Goal: Information Seeking & Learning: Compare options

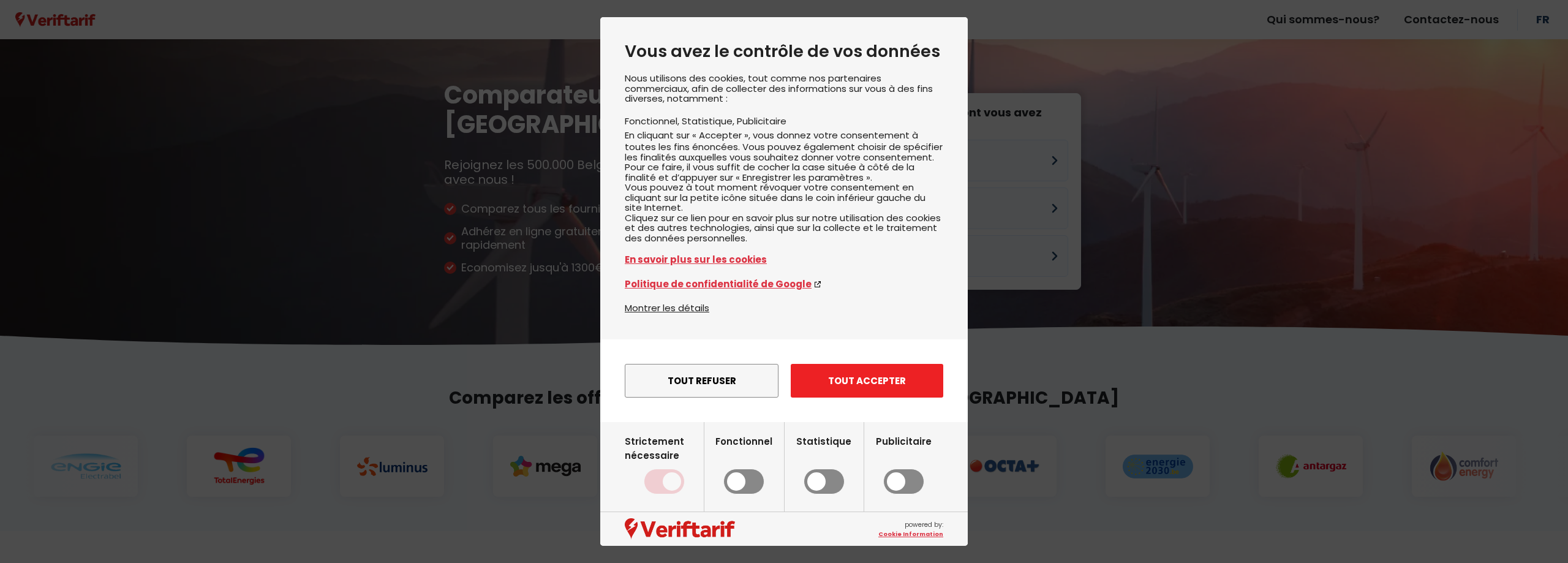
click at [841, 389] on button "Tout accepter" at bounding box center [867, 380] width 152 height 34
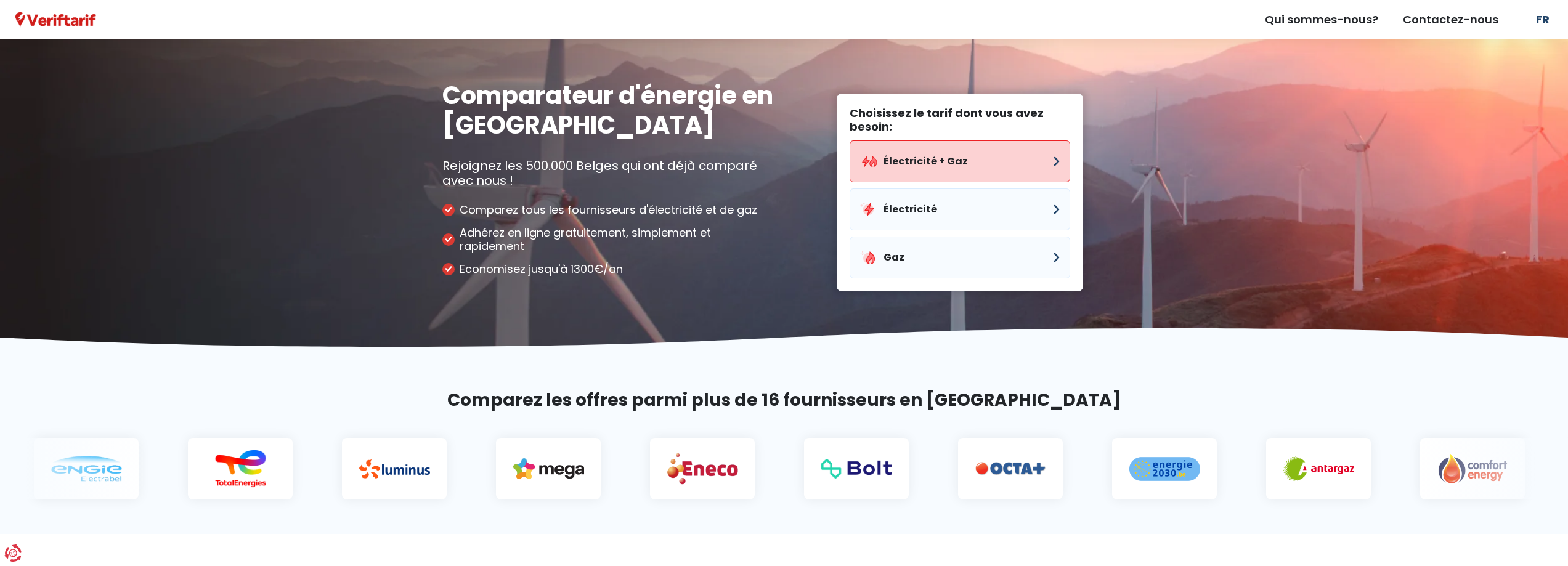
click at [984, 182] on button "Électricité + Gaz" at bounding box center [959, 161] width 221 height 42
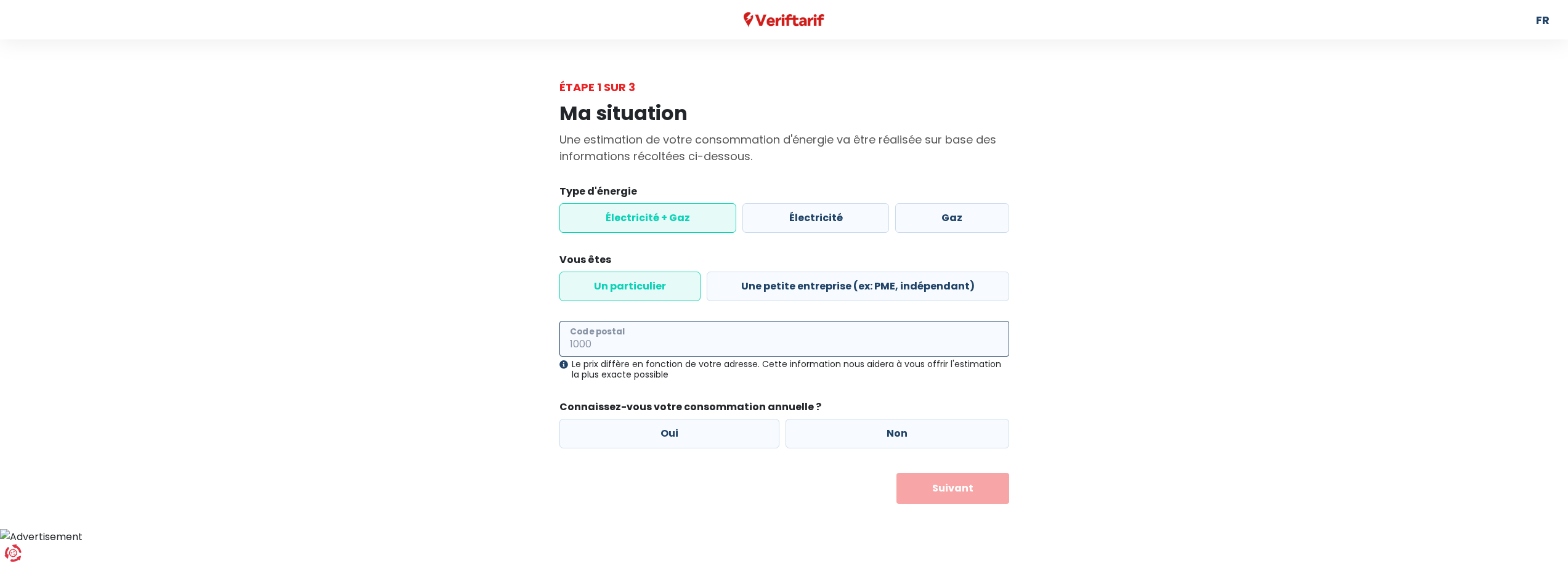
click at [699, 356] on input "Code postal" at bounding box center [784, 339] width 450 height 36
type input "3140"
click at [658, 435] on label "Oui" at bounding box center [669, 434] width 221 height 30
click at [658, 435] on input "Oui" at bounding box center [669, 434] width 221 height 30
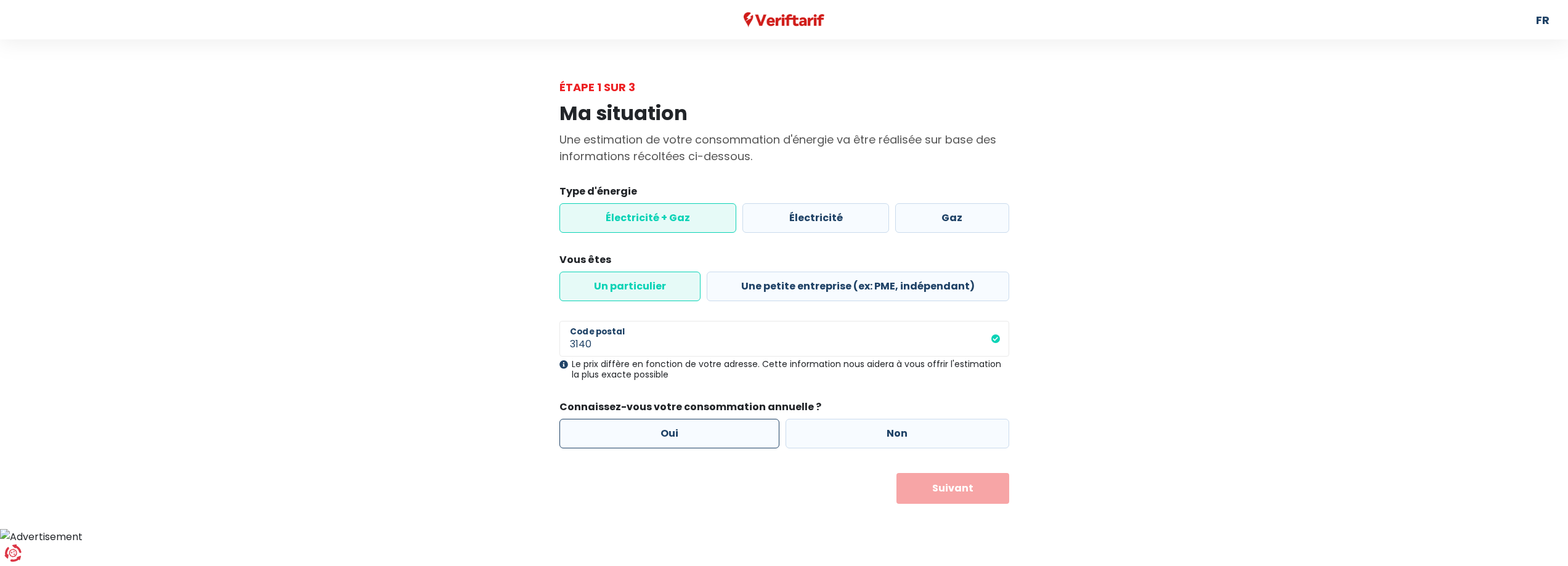
radio input "true"
click at [921, 496] on button "Suivant" at bounding box center [952, 488] width 113 height 30
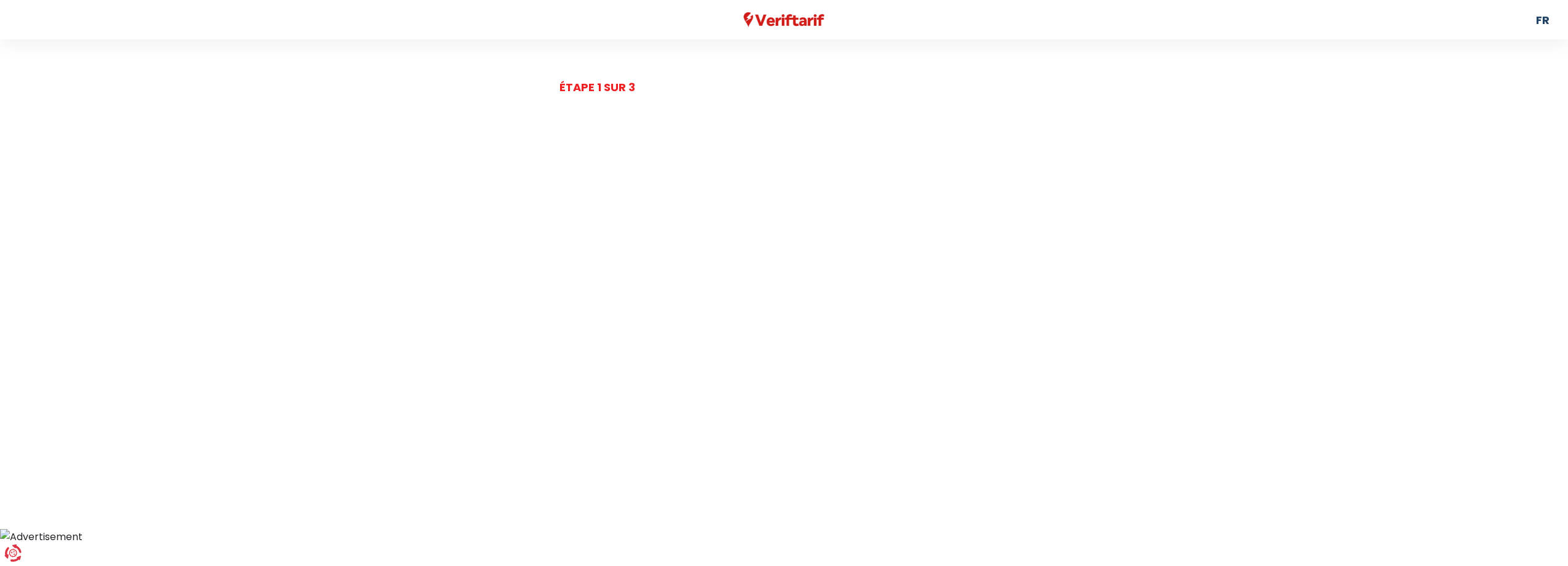
select select
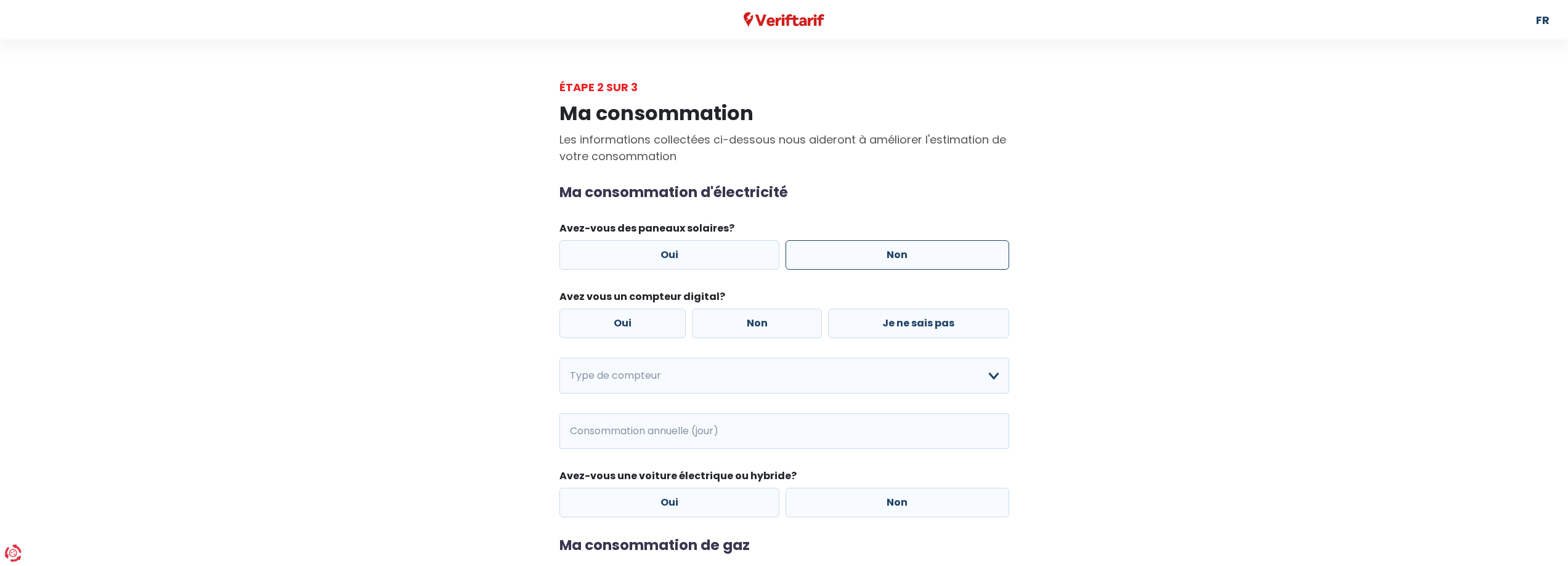
click at [914, 270] on label "Non" at bounding box center [897, 255] width 223 height 30
click at [914, 270] on input "Non" at bounding box center [897, 255] width 223 height 30
radio input "true"
click at [622, 338] on label "Oui" at bounding box center [622, 323] width 127 height 30
click at [622, 338] on input "Oui" at bounding box center [622, 323] width 127 height 30
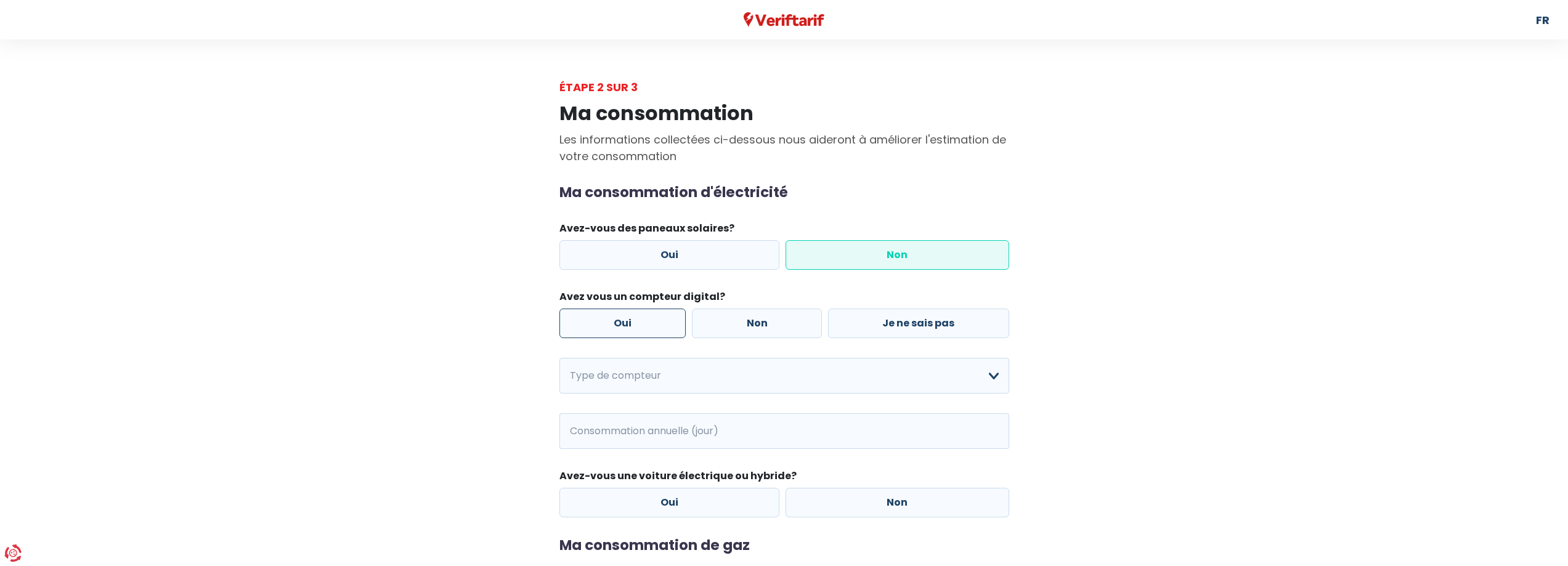
radio input "true"
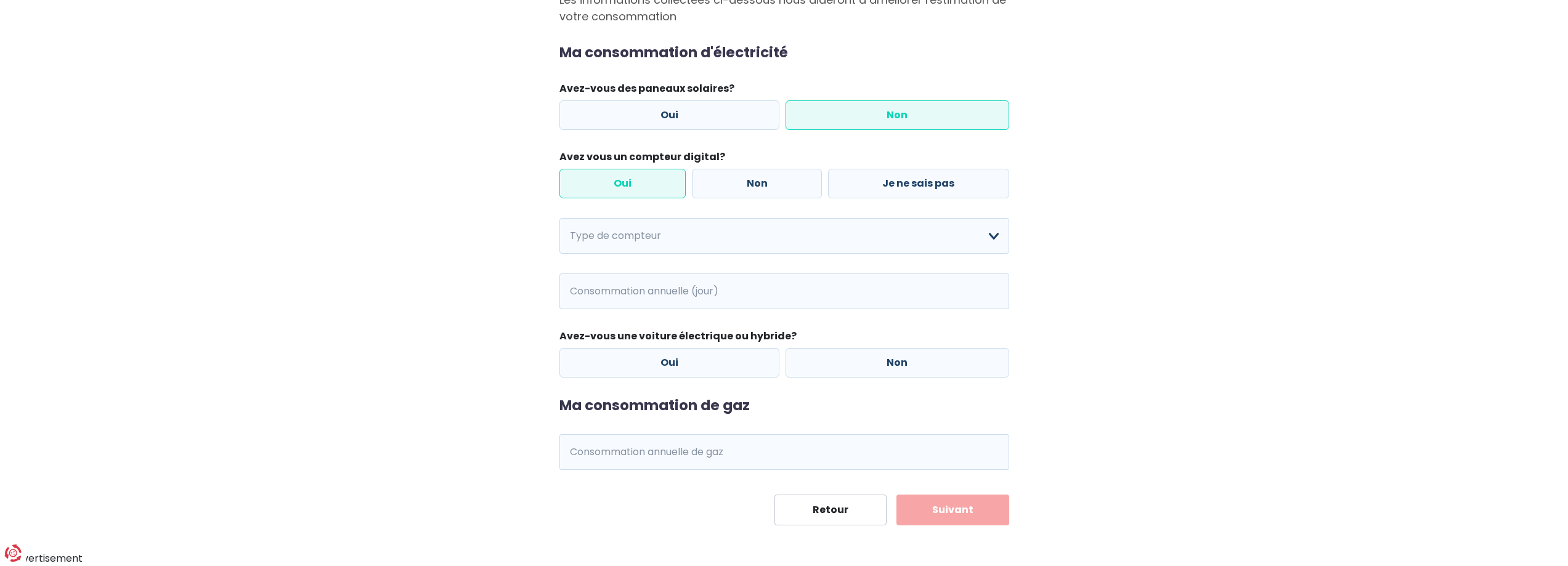
scroll to position [185, 0]
click at [808, 254] on select "Mono-horaire Bi-horaire Mono-horaire + exclusif nuit Bi-horaire + exclusif nuit…" at bounding box center [784, 235] width 450 height 36
select select "day_night_bi_hourly"
click at [560, 254] on select "Mono-horaire Bi-horaire Mono-horaire + exclusif nuit Bi-horaire + exclusif nuit…" at bounding box center [784, 235] width 450 height 36
click at [644, 309] on input "Consommation annuelle (jour)" at bounding box center [683, 291] width 182 height 36
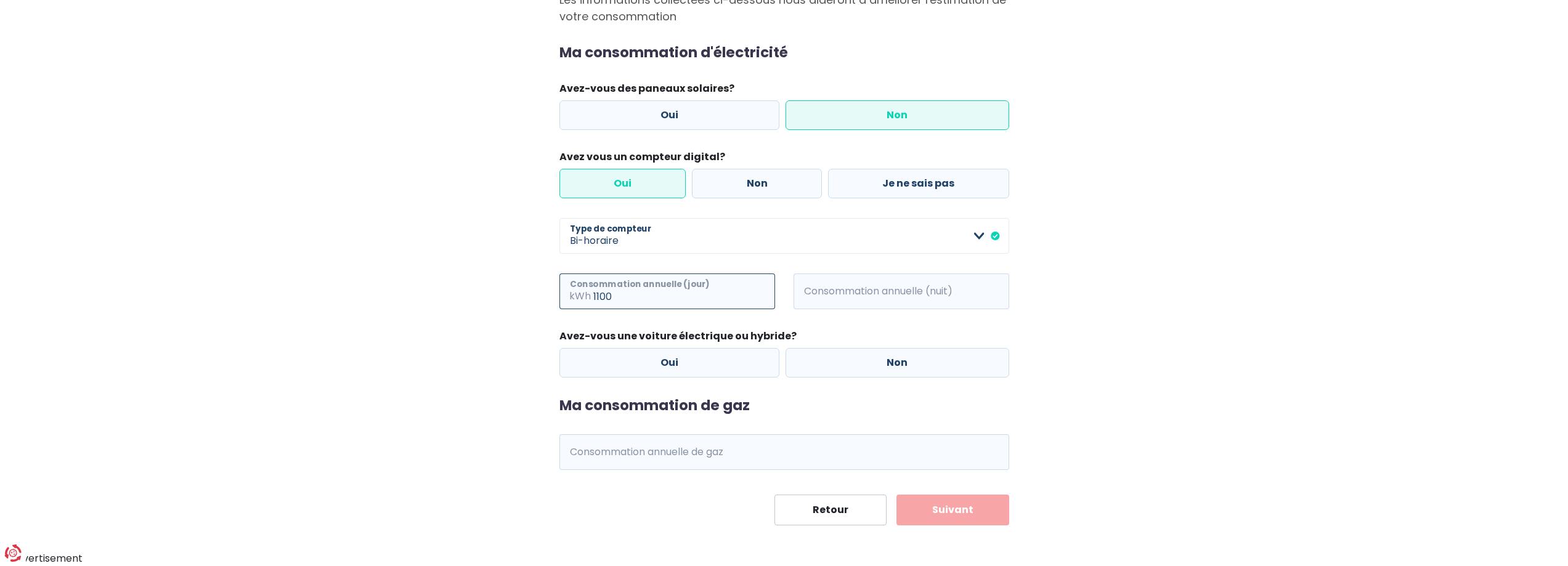
type input "1100"
click at [875, 309] on input "Consommation annuelle (nuit)" at bounding box center [918, 291] width 182 height 36
type input "1400"
click at [861, 348] on label "Non" at bounding box center [897, 363] width 223 height 30
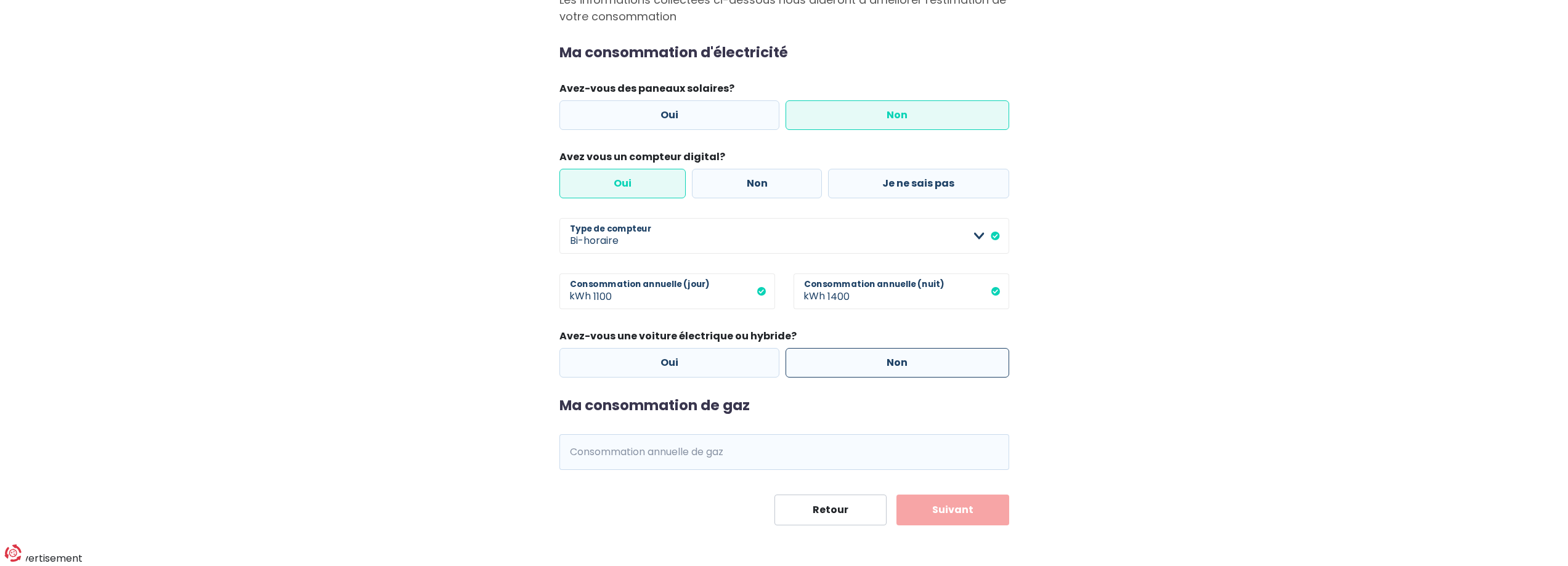
click at [861, 348] on input "Non" at bounding box center [897, 363] width 223 height 30
radio input "true"
click at [792, 436] on input "Consommation annuelle de gaz" at bounding box center [801, 452] width 416 height 36
click at [806, 436] on input "Consommation annuelle de gaz" at bounding box center [801, 452] width 416 height 36
click at [759, 397] on div "Ma consommation de gaz kWh Consommation annuelle de gaz" at bounding box center [784, 433] width 450 height 73
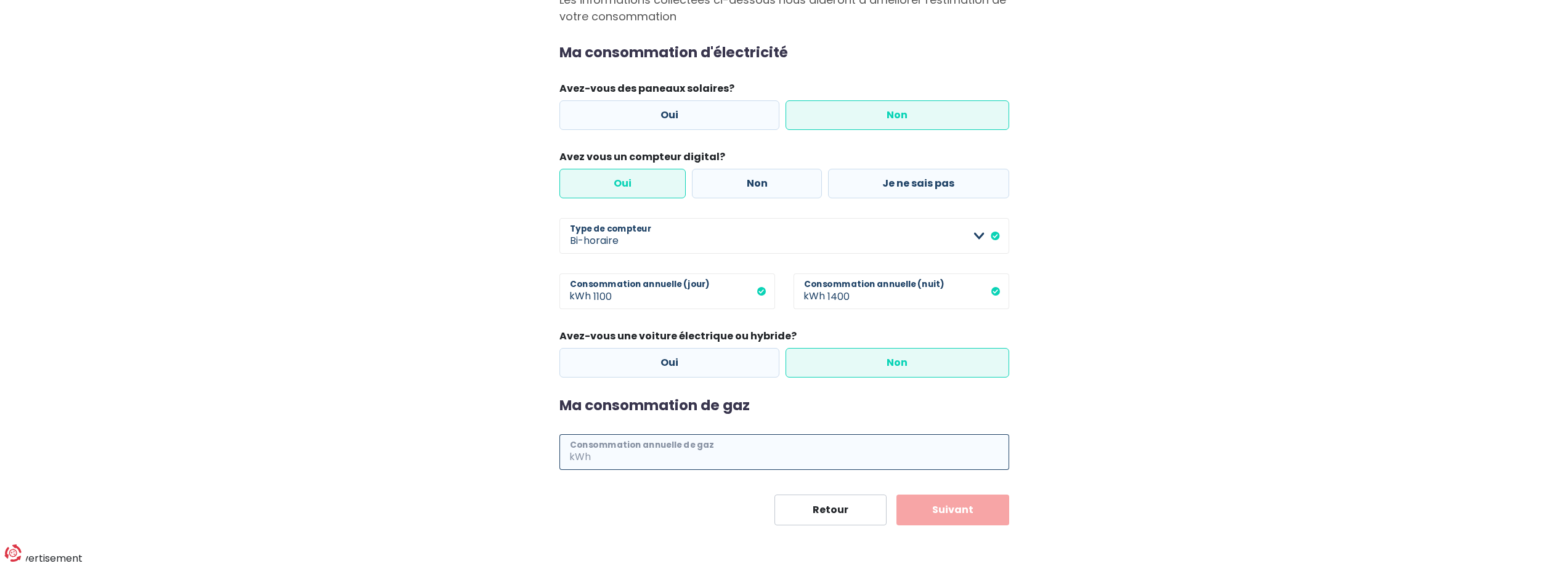
click at [757, 438] on input "Consommation annuelle de gaz" at bounding box center [801, 452] width 416 height 36
type input "3"
type input "12000"
click at [943, 525] on form "Ma consommation d'électricité Avez-vous des paneaux solaires? Oui Non Avez vous…" at bounding box center [784, 284] width 450 height 481
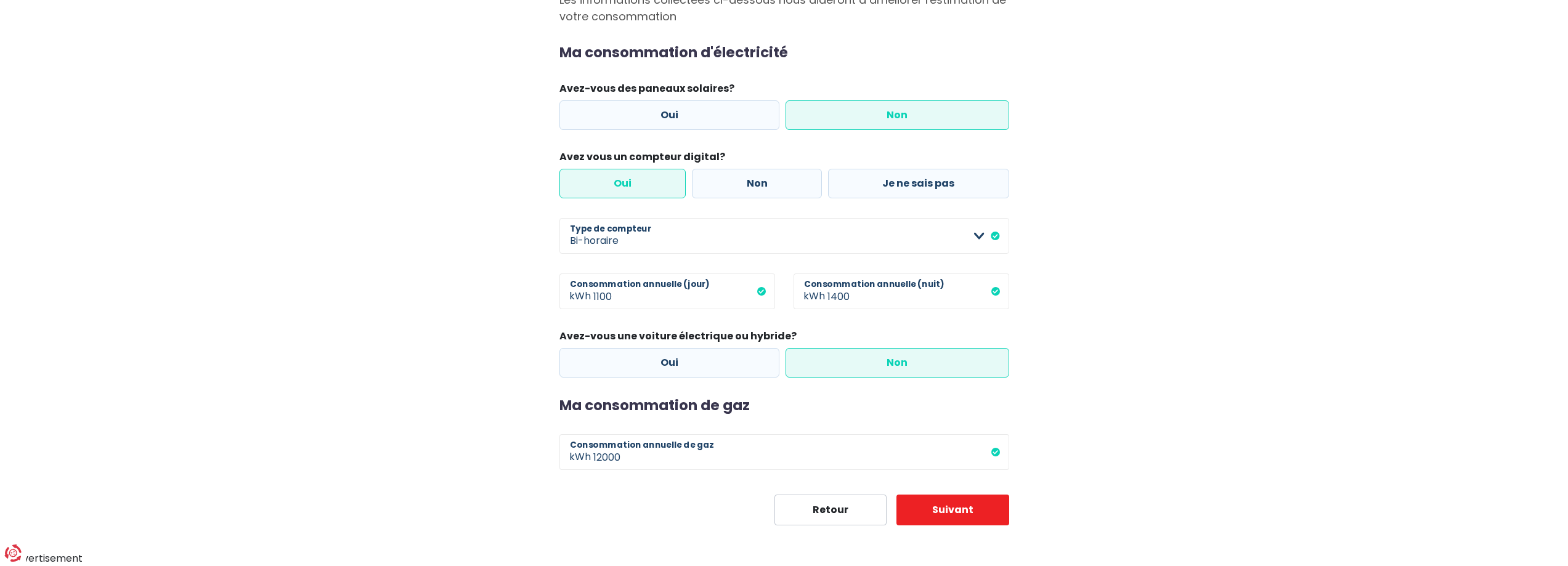
click at [943, 525] on form "Ma consommation d'électricité Avez-vous des paneaux solaires? Oui Non Avez vous…" at bounding box center [784, 284] width 450 height 481
click at [984, 525] on form "Ma consommation d'électricité Avez-vous des paneaux solaires? Oui Non Avez vous…" at bounding box center [784, 284] width 450 height 481
click at [983, 525] on button "Suivant" at bounding box center [952, 510] width 113 height 30
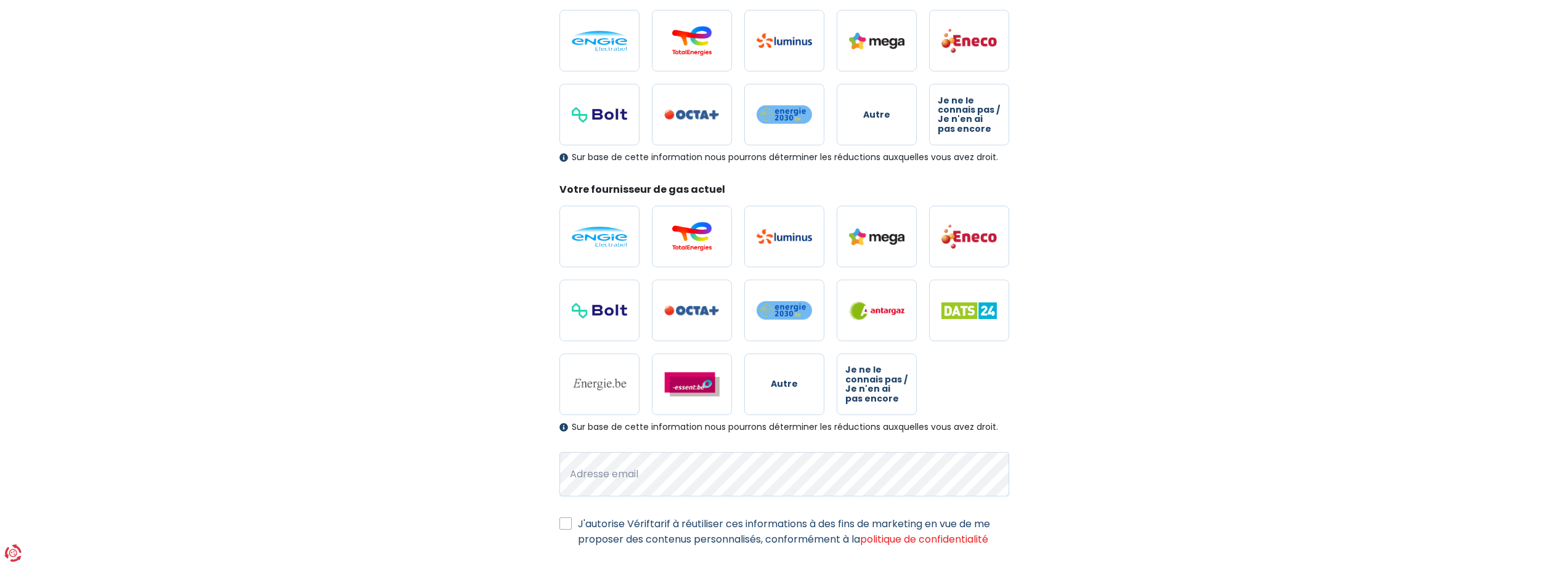
scroll to position [62, 0]
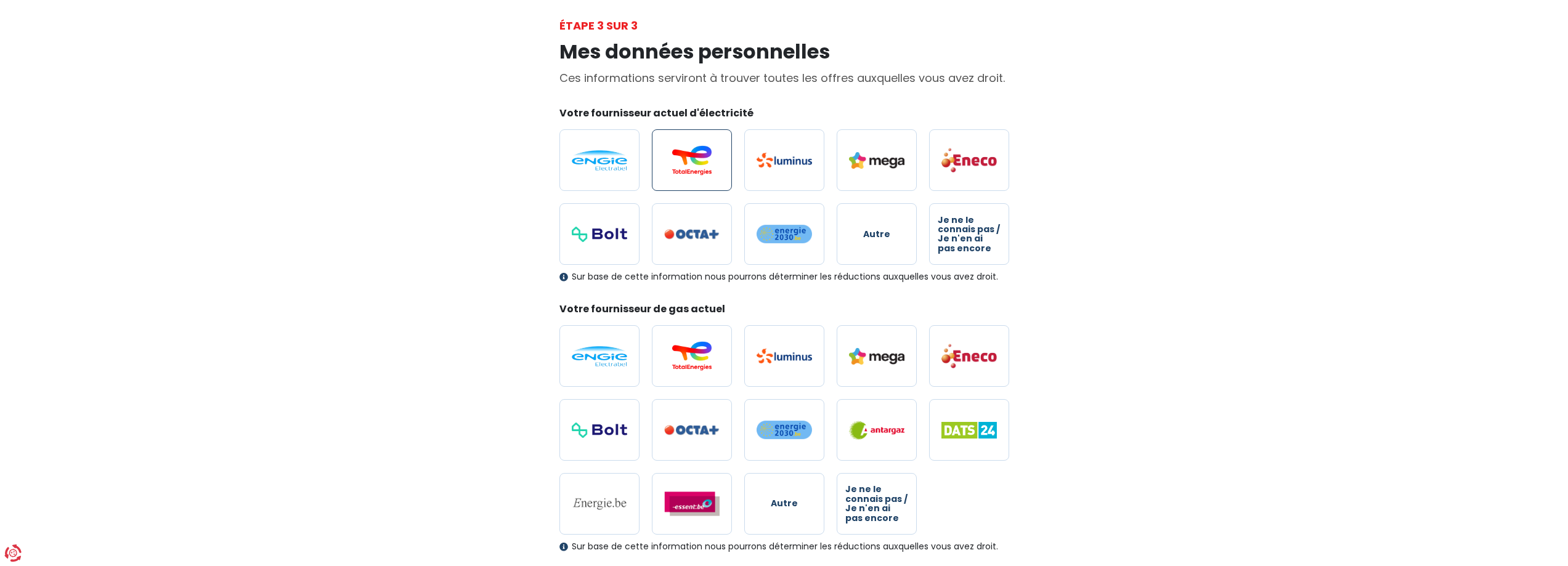
click at [693, 175] on img at bounding box center [692, 160] width 55 height 30
click at [693, 191] on input "radio" at bounding box center [692, 160] width 80 height 62
radio input "true"
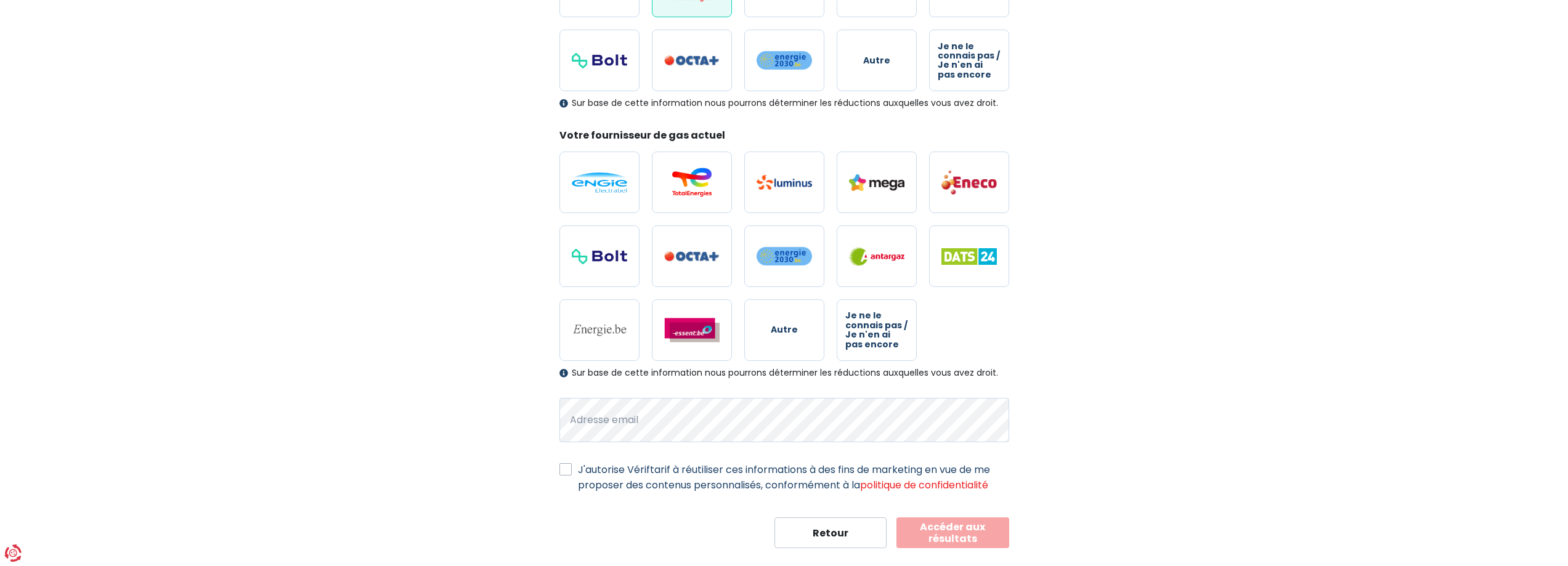
scroll to position [247, 0]
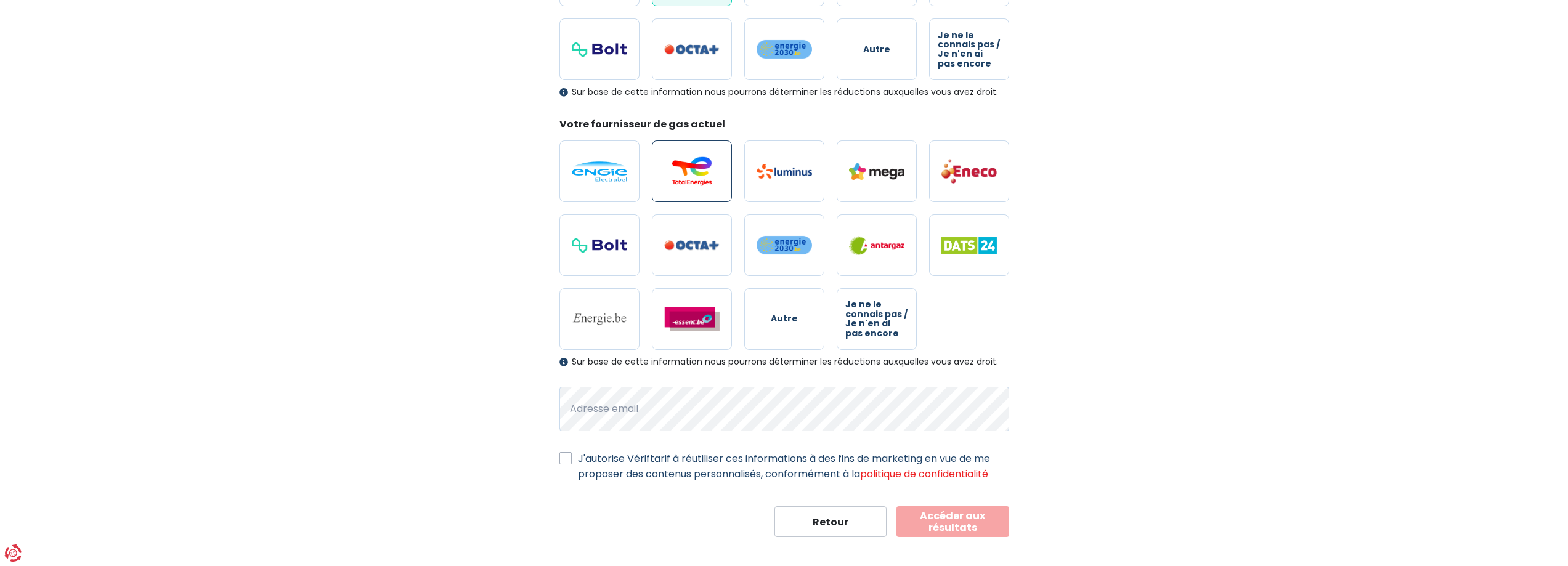
click at [685, 186] on img at bounding box center [692, 171] width 55 height 30
click at [685, 202] on input "radio" at bounding box center [692, 171] width 80 height 62
radio input "true"
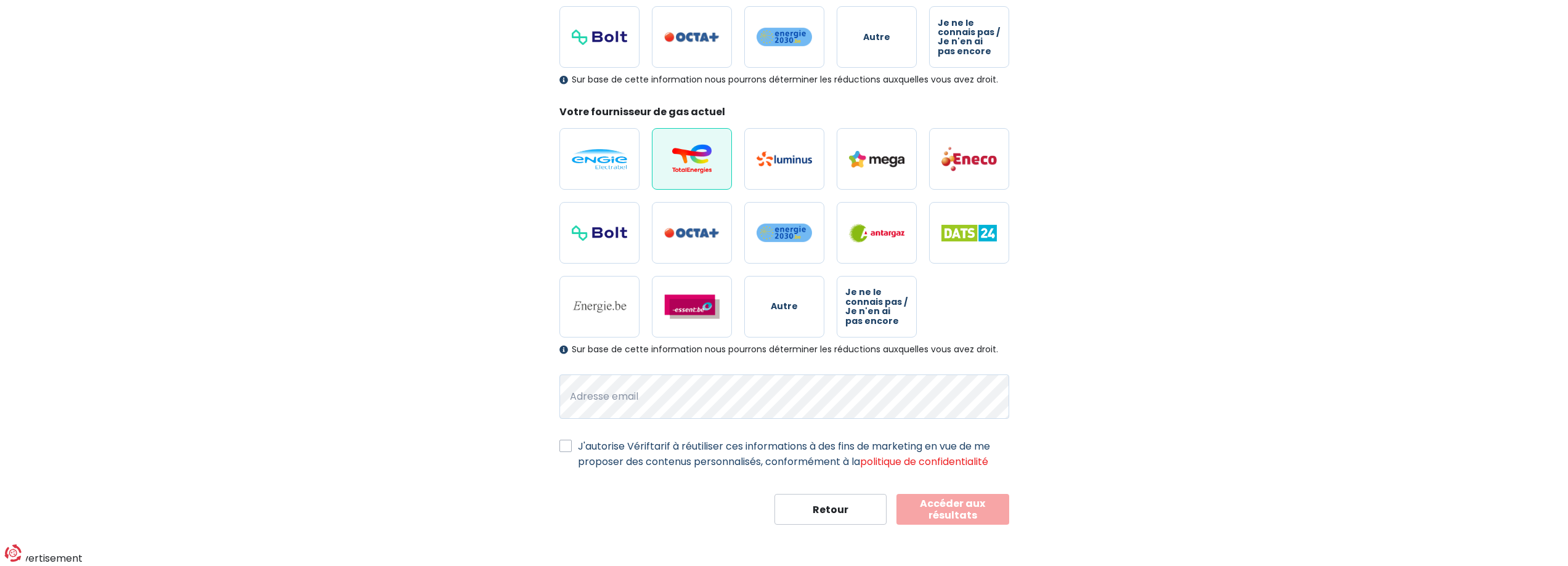
scroll to position [515, 0]
click at [883, 494] on button "Retour" at bounding box center [830, 509] width 113 height 30
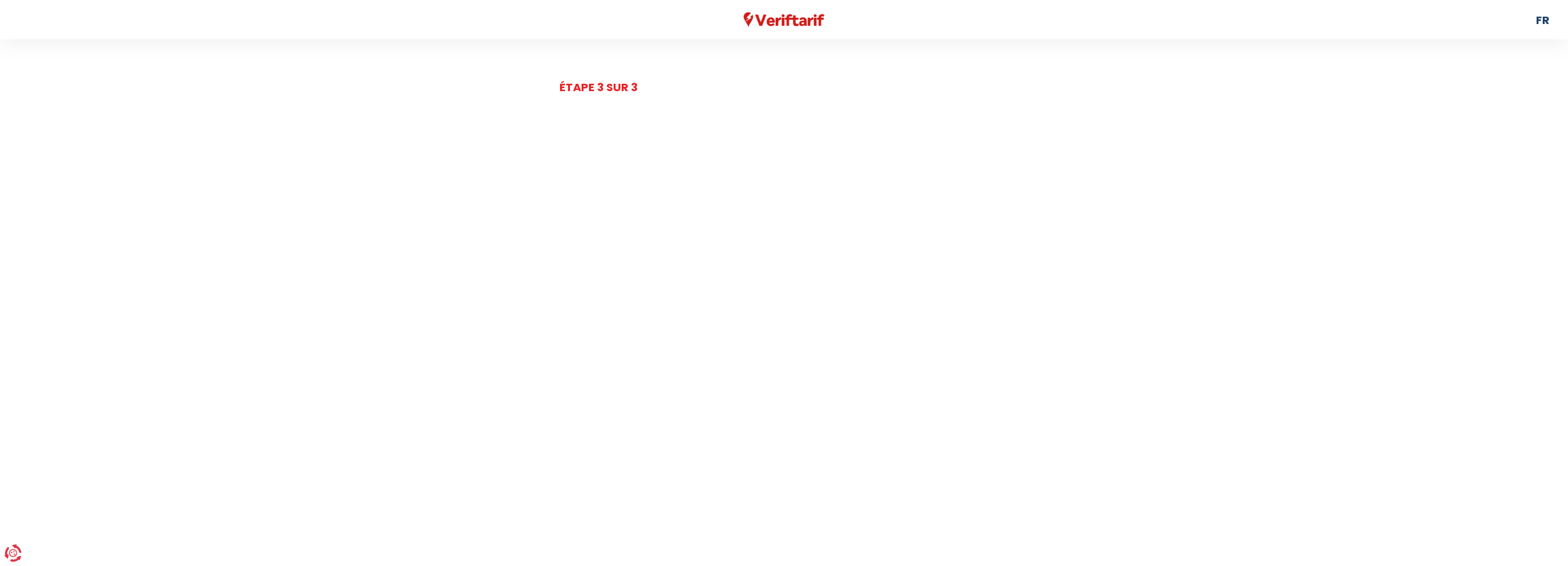
select select "day_night_bi_hourly"
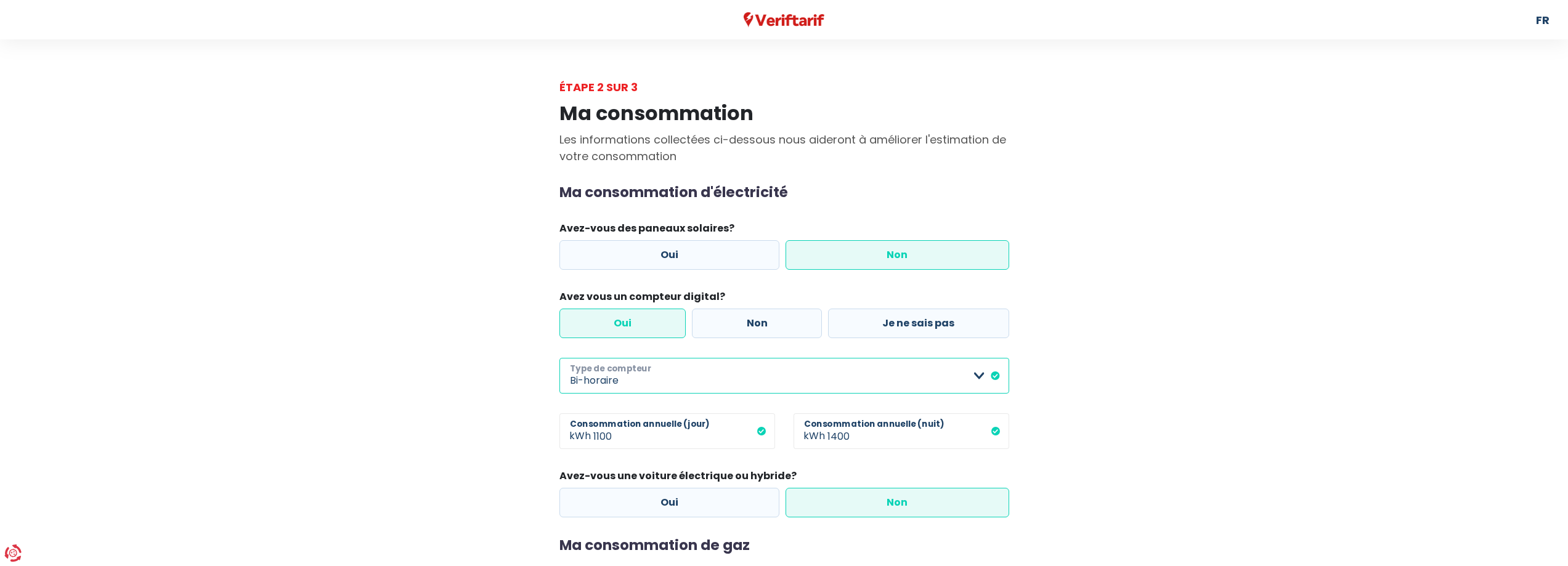
drag, startPoint x: 861, startPoint y: 484, endPoint x: 848, endPoint y: 467, distance: 21.4
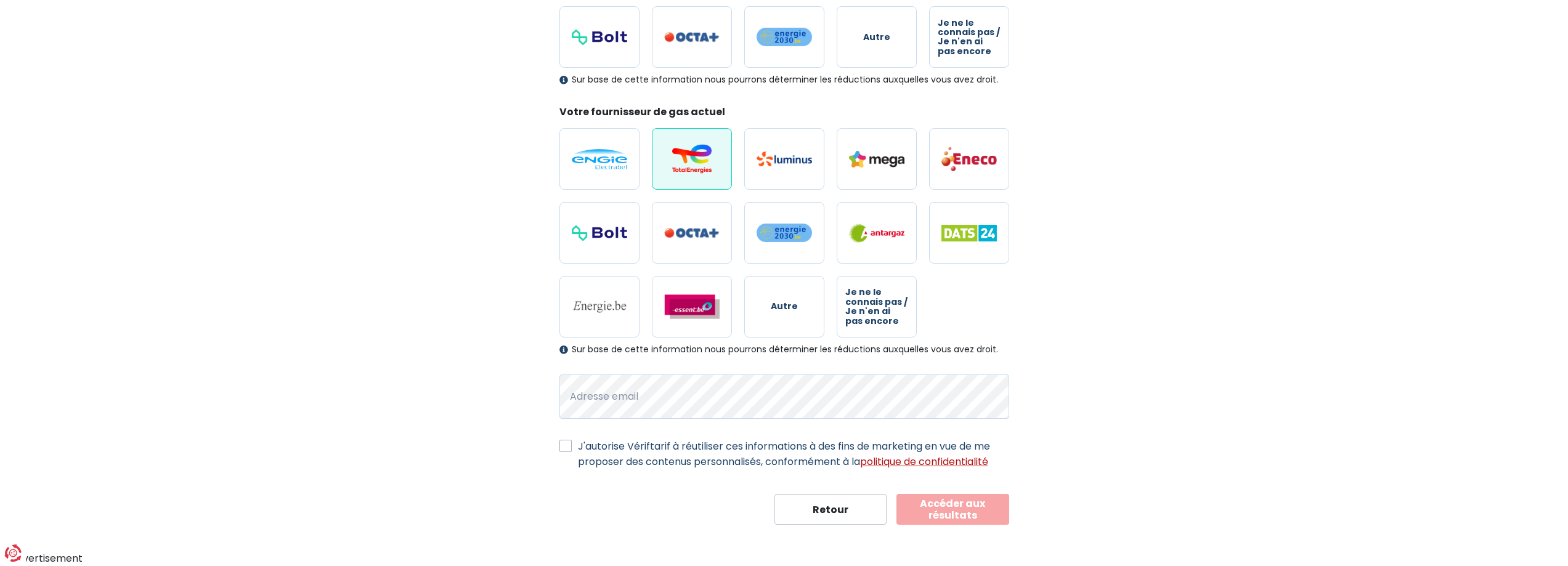
drag, startPoint x: 869, startPoint y: 465, endPoint x: 868, endPoint y: 441, distance: 24.0
select select "day_night_bi_hourly"
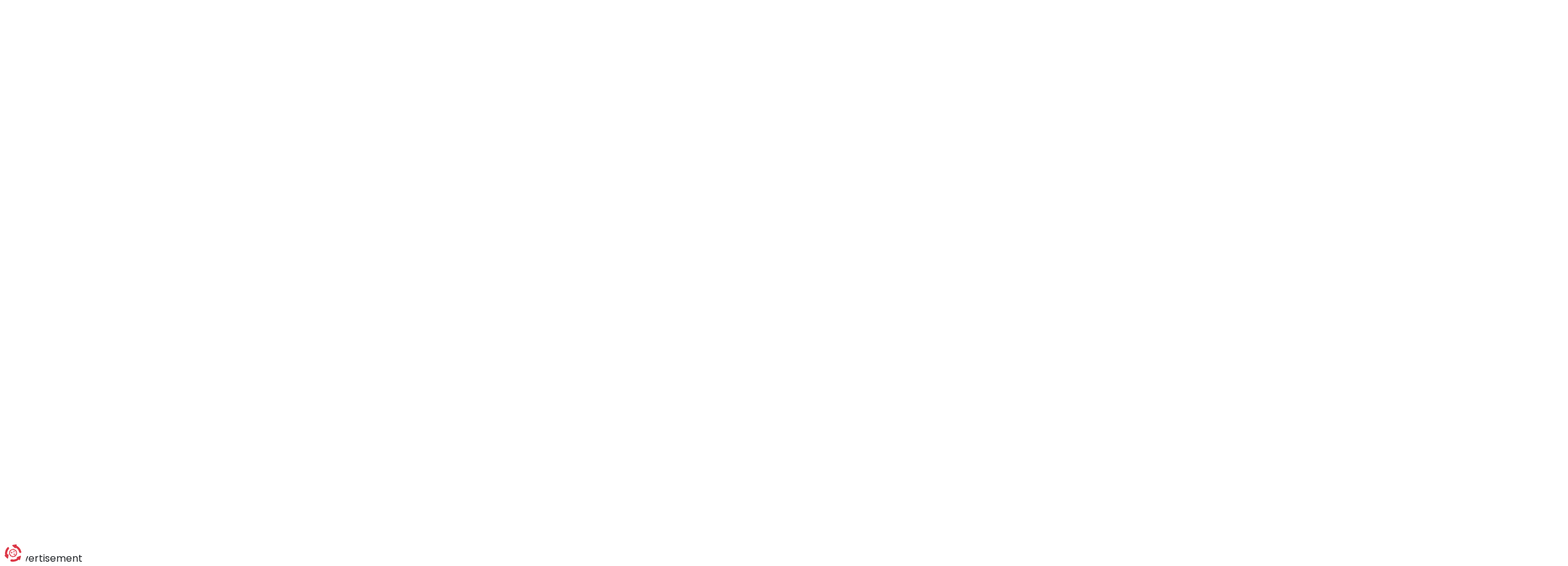
scroll to position [114, 0]
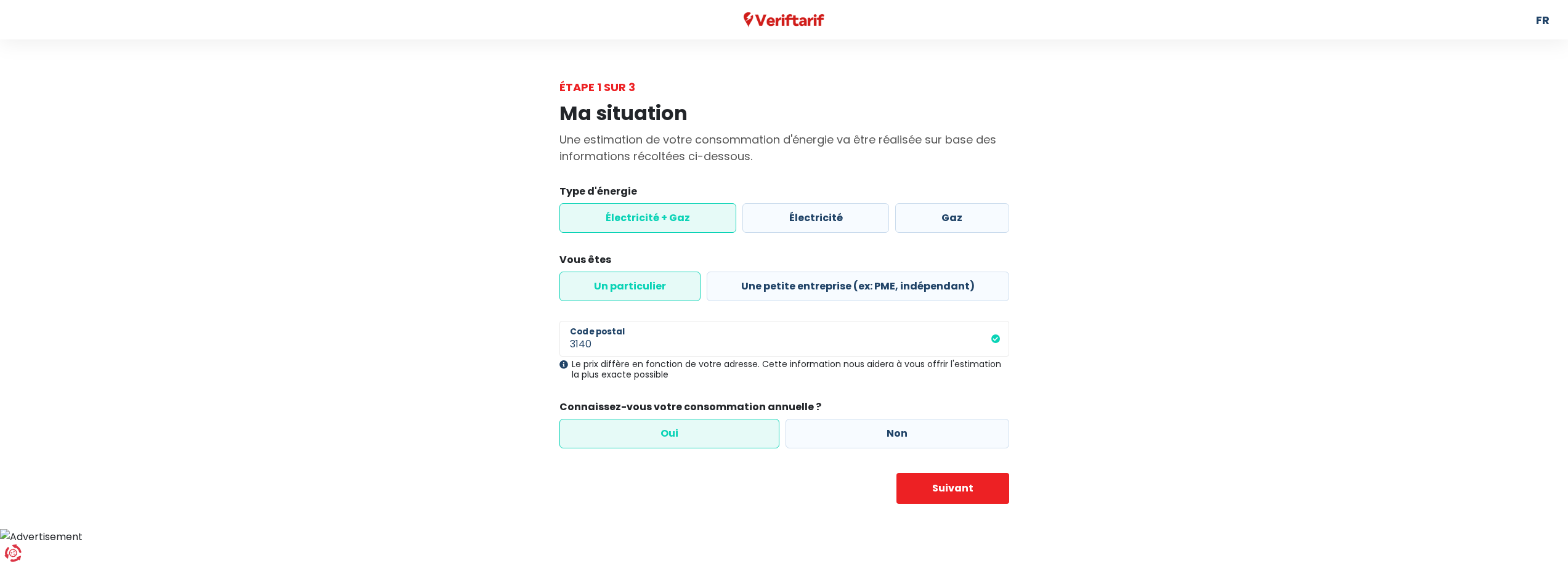
drag, startPoint x: 874, startPoint y: 464, endPoint x: 862, endPoint y: 459, distance: 13.0
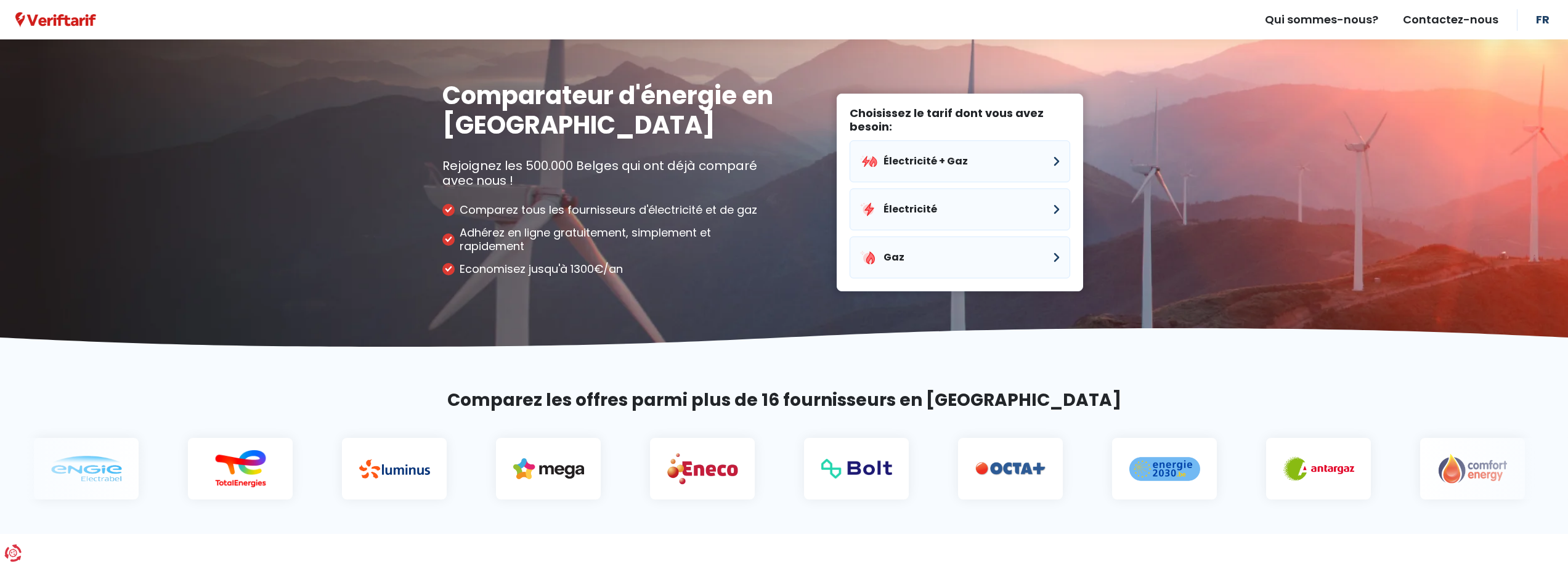
drag, startPoint x: 859, startPoint y: 427, endPoint x: 849, endPoint y: 404, distance: 25.1
